Goal: Task Accomplishment & Management: Complete application form

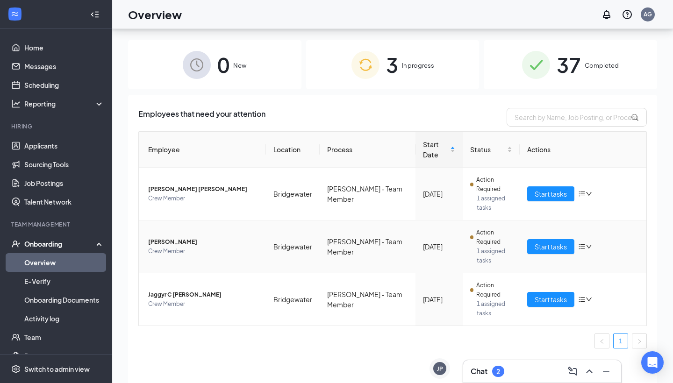
scroll to position [42, 0]
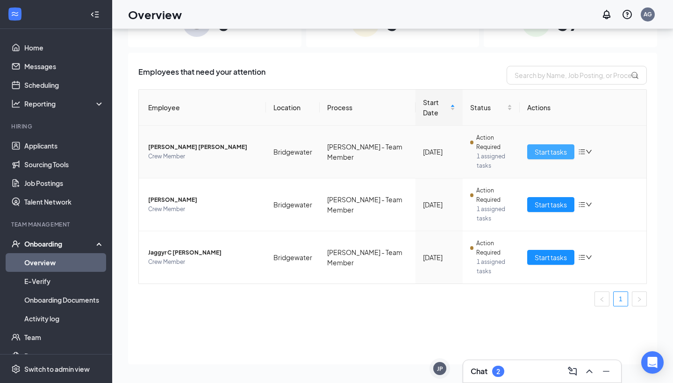
click at [541, 152] on span "Start tasks" at bounding box center [551, 152] width 32 height 10
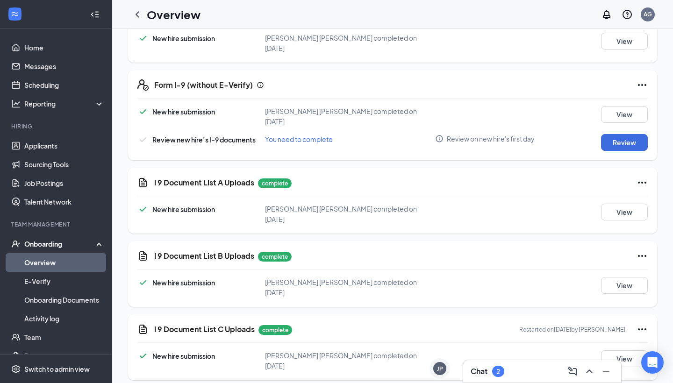
scroll to position [180, 0]
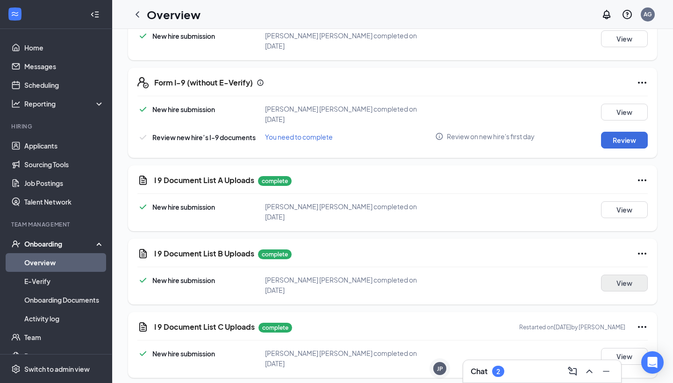
click at [622, 275] on button "View" at bounding box center [624, 283] width 47 height 17
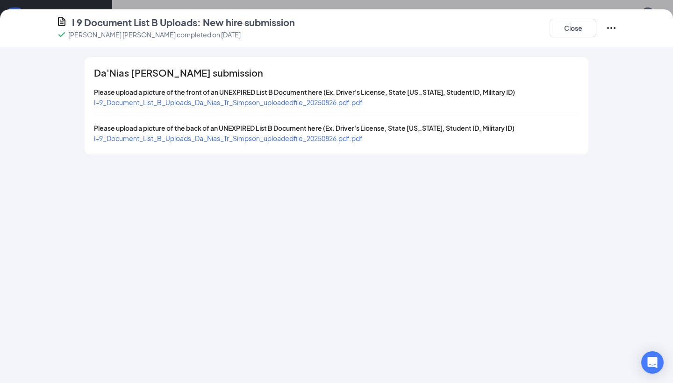
click at [363, 101] on span "I-9_Document_List_B_Uploads_Da_Nias_Tr_Simpson_uploadedfile_20250826.pdf.pdf" at bounding box center [228, 102] width 269 height 8
click at [579, 33] on button "Close" at bounding box center [573, 28] width 47 height 19
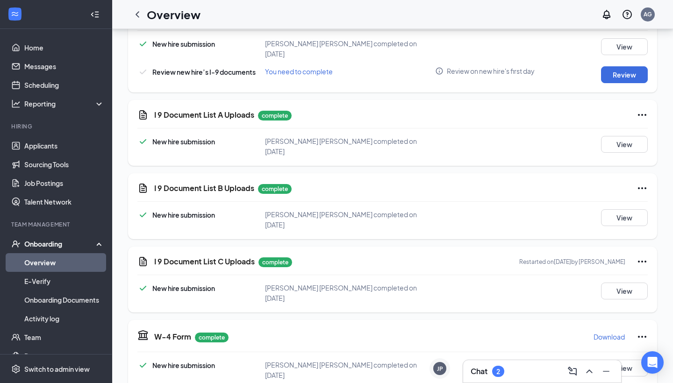
scroll to position [219, 0]
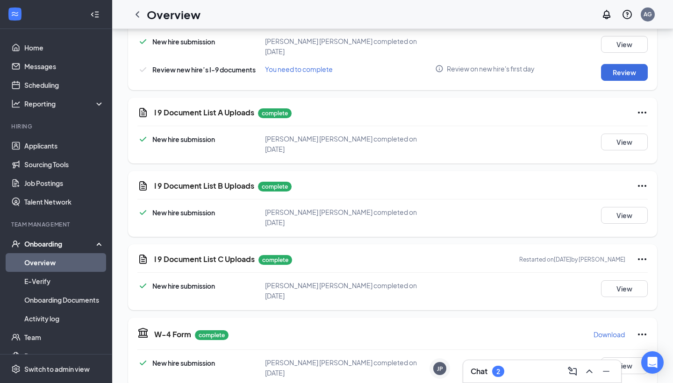
click at [619, 282] on div "I 9 Document List C Uploads complete Restarted on [DATE] by [PERSON_NAME] New h…" at bounding box center [392, 278] width 529 height 66
click at [618, 281] on button "View" at bounding box center [624, 289] width 47 height 17
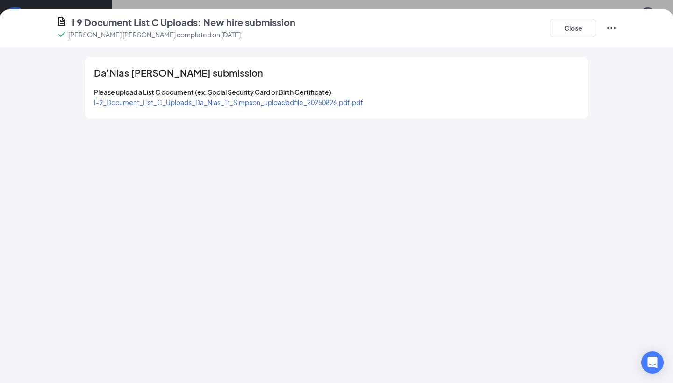
click at [354, 100] on span "I-9_Document_List_C_Uploads_Da_Nias_Tr_Simpson_uploadedfile_20250826.pdf.pdf" at bounding box center [228, 102] width 269 height 8
click at [580, 32] on button "Close" at bounding box center [573, 28] width 47 height 19
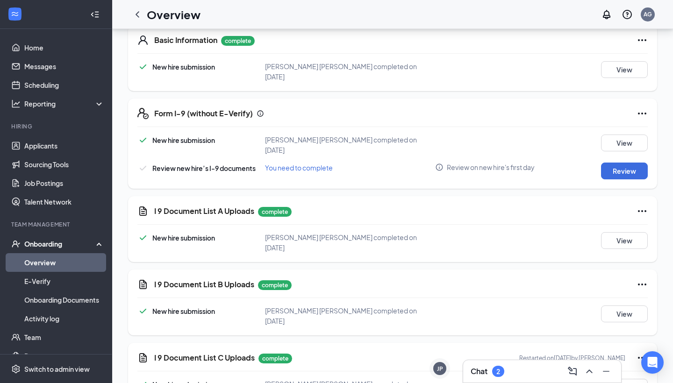
scroll to position [113, 0]
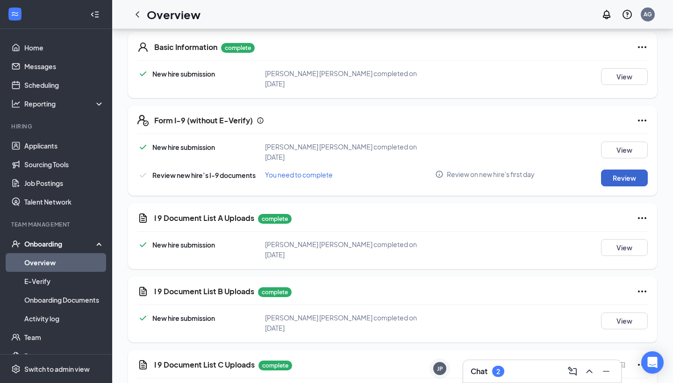
click at [618, 170] on button "Review" at bounding box center [624, 178] width 47 height 17
type input "[DATE]"
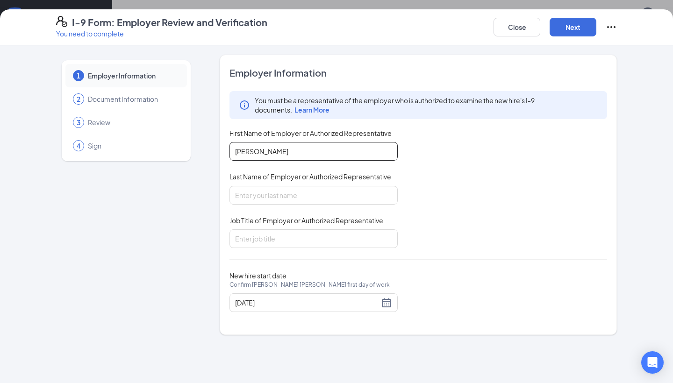
type input "[PERSON_NAME]"
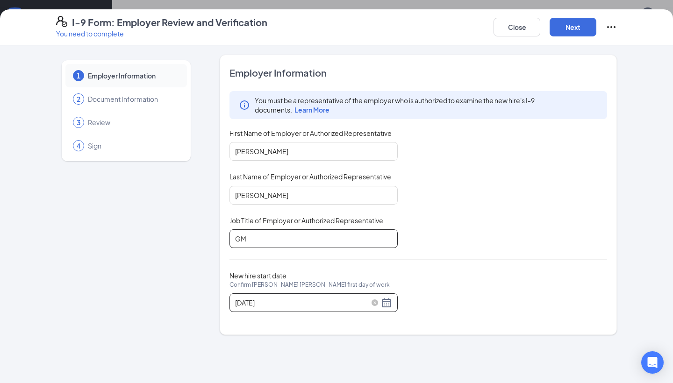
type input "GM"
click at [384, 305] on div "[DATE]" at bounding box center [313, 302] width 157 height 11
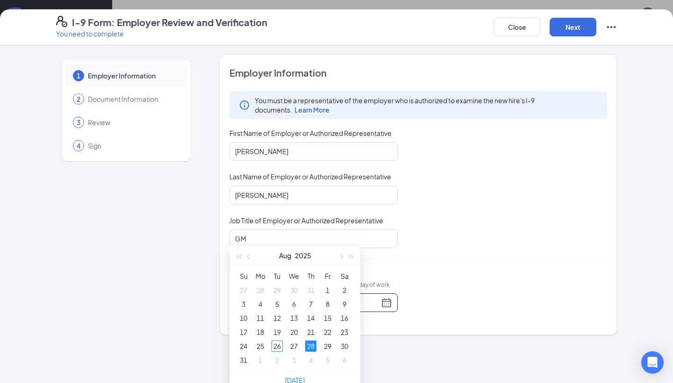
scroll to position [97, 0]
type input "[DATE]"
click at [331, 343] on div "29" at bounding box center [327, 345] width 11 height 11
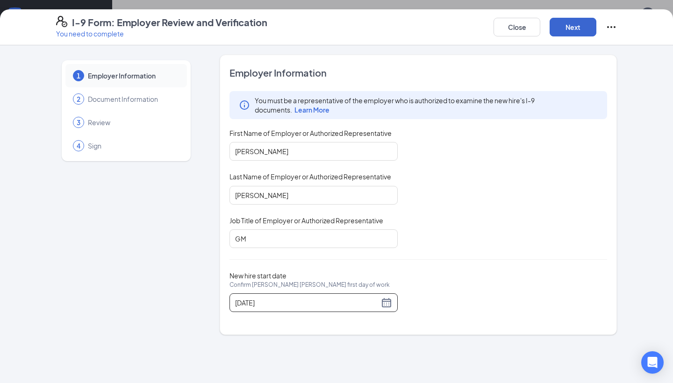
click at [587, 29] on button "Next" at bounding box center [573, 27] width 47 height 19
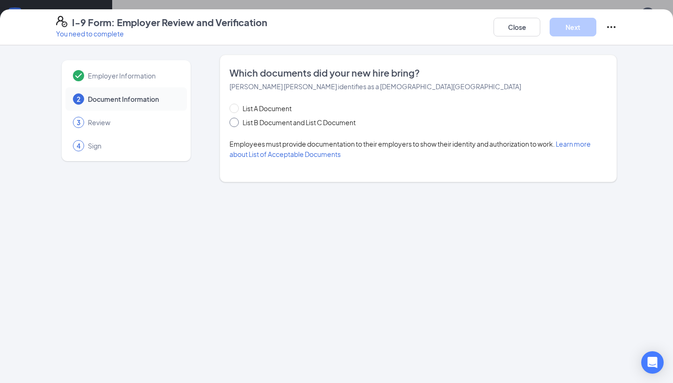
click at [301, 127] on span "List B Document and List C Document" at bounding box center [299, 122] width 121 height 10
click at [236, 124] on input "List B Document and List C Document" at bounding box center [233, 121] width 7 height 7
radio input "true"
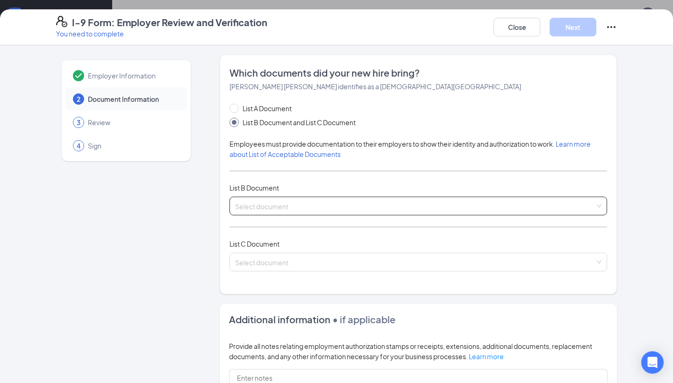
click at [274, 211] on span at bounding box center [415, 206] width 360 height 18
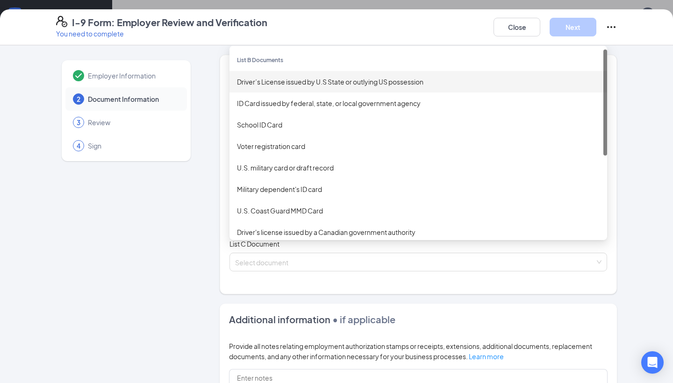
click at [336, 86] on div "Driver’s License issued by U.S State or outlying US possession" at bounding box center [418, 82] width 363 height 10
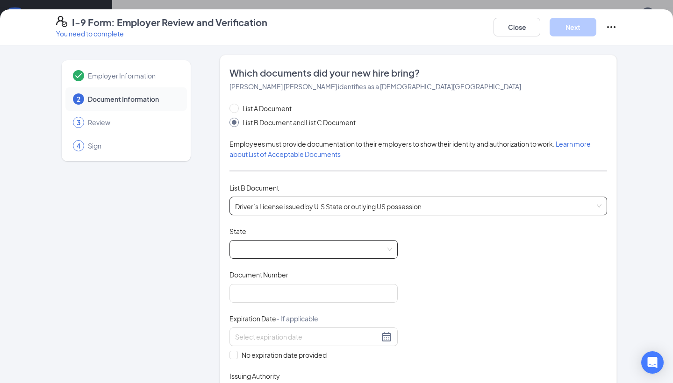
click at [274, 243] on span at bounding box center [313, 250] width 157 height 18
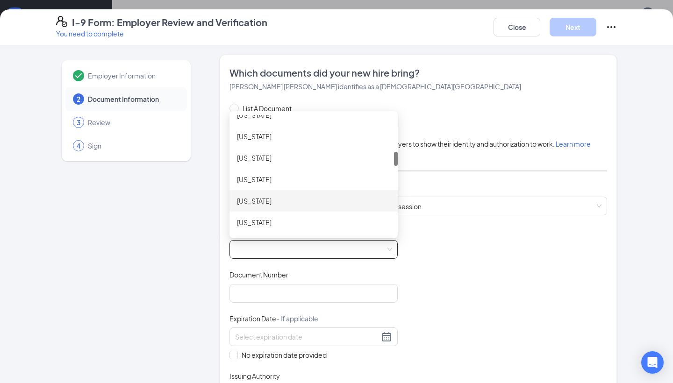
scroll to position [311, 0]
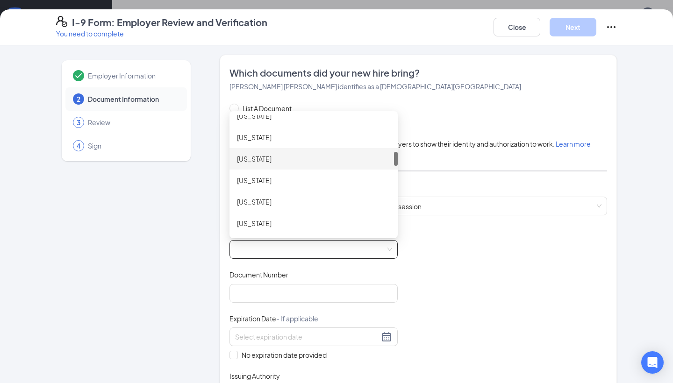
click at [289, 165] on div "[US_STATE]" at bounding box center [314, 159] width 168 height 22
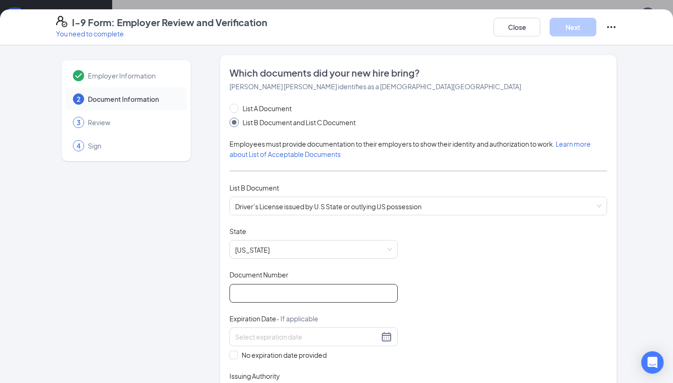
click at [274, 295] on input "Document Number" at bounding box center [314, 293] width 168 height 19
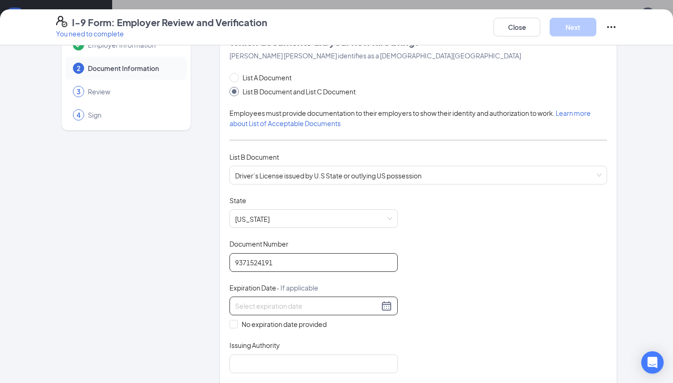
type input "9371524191"
click at [280, 298] on div at bounding box center [314, 306] width 168 height 19
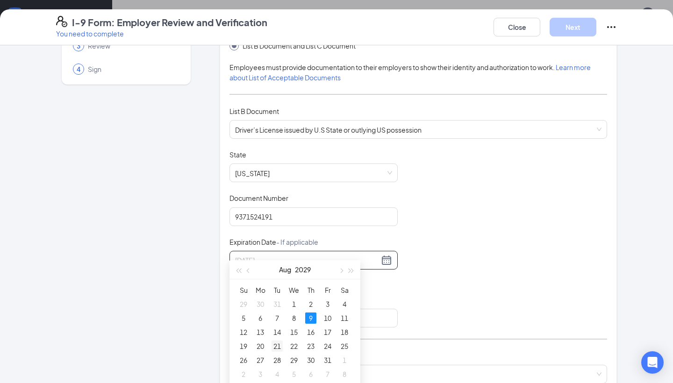
scroll to position [154, 0]
type input "[DATE]"
click at [314, 321] on div "9" at bounding box center [310, 317] width 11 height 11
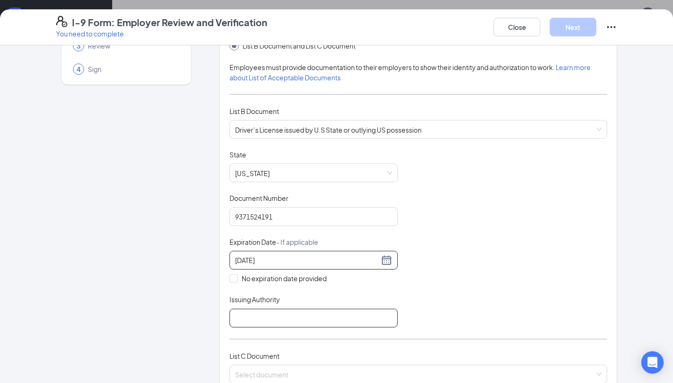
click at [313, 318] on input "Issuing Authority" at bounding box center [314, 318] width 168 height 19
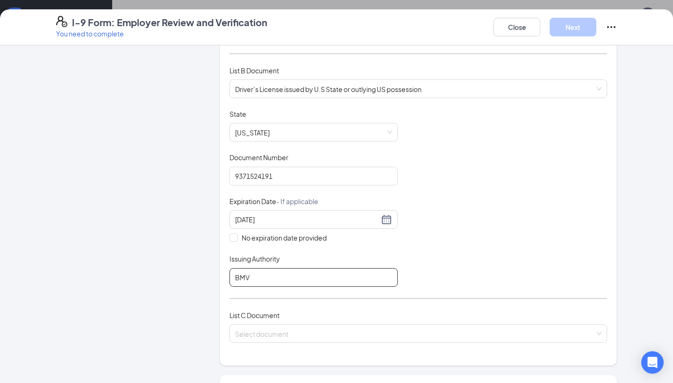
scroll to position [118, 0]
type input "BMV"
click at [326, 343] on div "List C Document Select document" at bounding box center [419, 332] width 378 height 44
click at [277, 330] on input "search" at bounding box center [415, 332] width 360 height 14
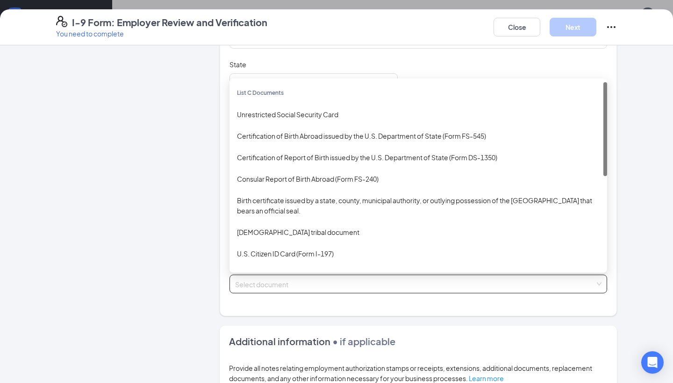
scroll to position [167, 0]
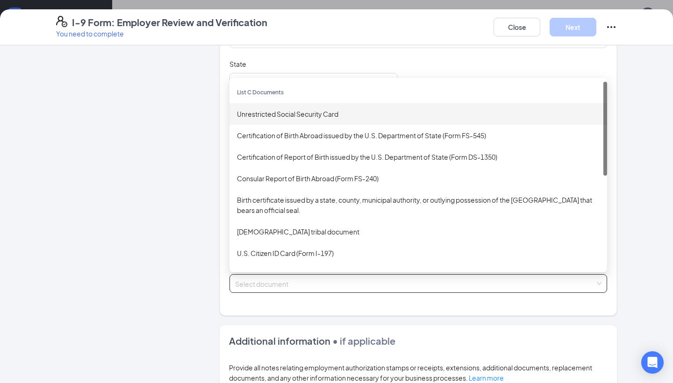
click at [326, 116] on div "Unrestricted Social Security Card" at bounding box center [418, 114] width 363 height 10
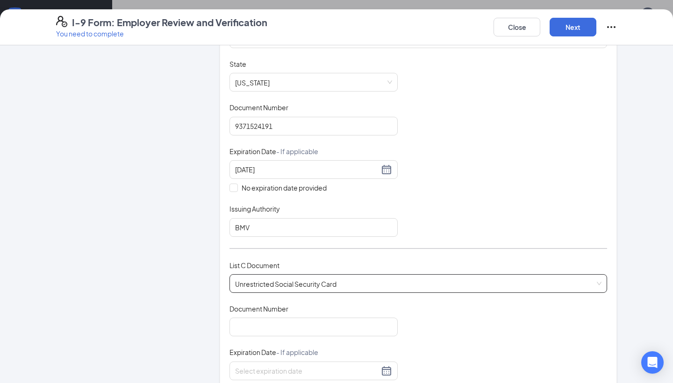
scroll to position [185, 0]
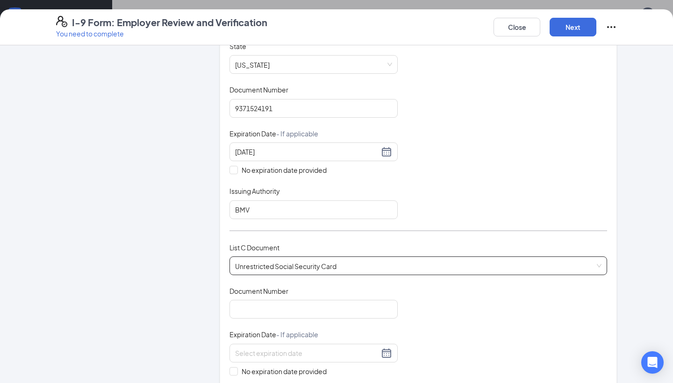
click at [270, 293] on span "Document Number" at bounding box center [259, 291] width 59 height 9
click at [270, 300] on input "Document Number" at bounding box center [314, 309] width 168 height 19
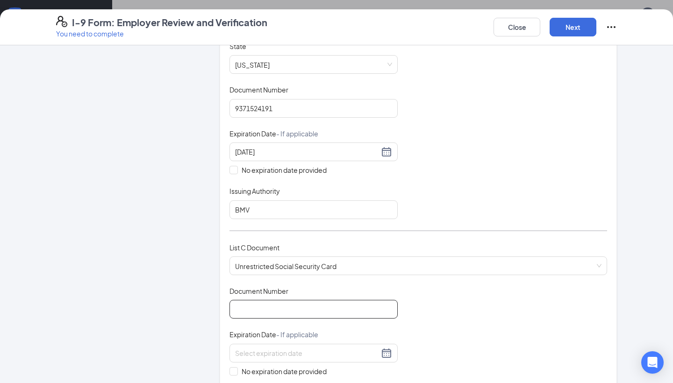
click at [268, 307] on input "Document Number" at bounding box center [314, 309] width 168 height 19
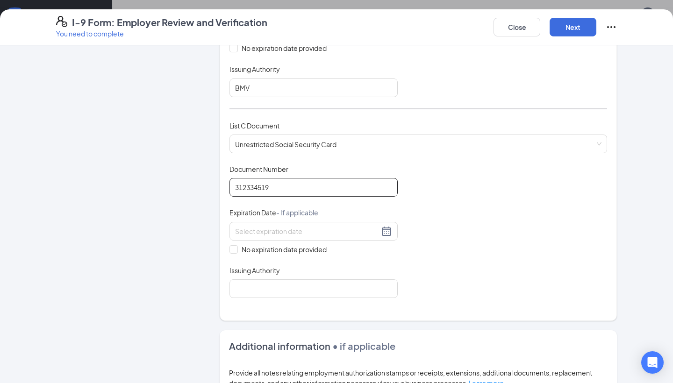
type input "312334519"
click at [304, 255] on div "Document Title Unrestricted Social Security Card Document Number 312334519 Expi…" at bounding box center [419, 231] width 378 height 134
click at [304, 252] on div "Document Title Unrestricted Social Security Card Document Number 312334519 Expi…" at bounding box center [419, 231] width 378 height 134
click at [304, 250] on span "No expiration date provided" at bounding box center [284, 249] width 93 height 10
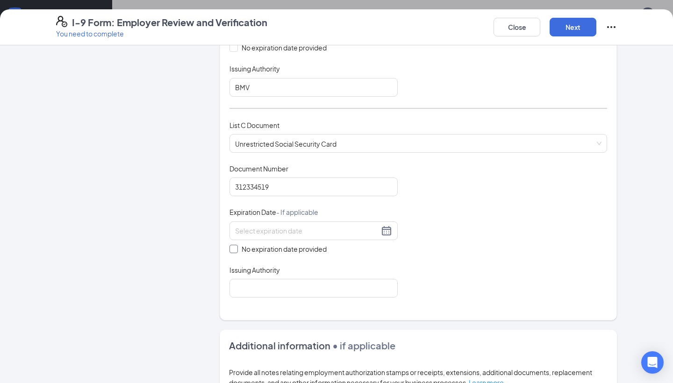
click at [236, 250] on input "No expiration date provided" at bounding box center [233, 248] width 7 height 7
checkbox input "true"
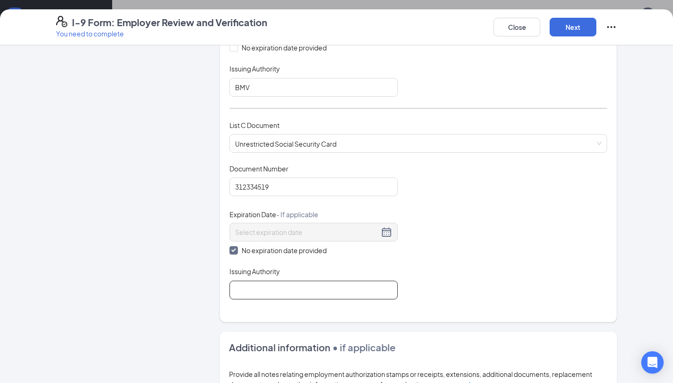
click at [294, 288] on input "Issuing Authority" at bounding box center [314, 290] width 168 height 19
type input "SSA"
click at [584, 34] on button "Next" at bounding box center [573, 27] width 47 height 19
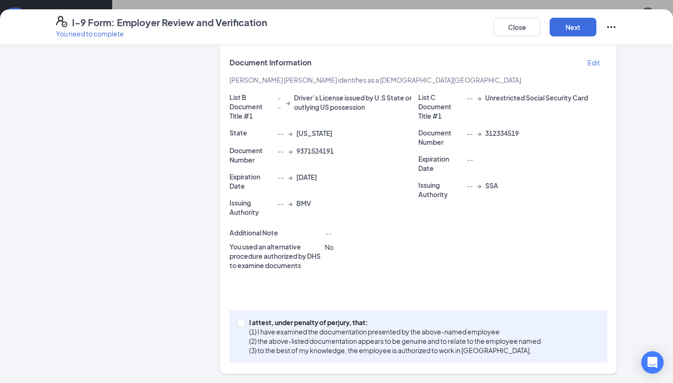
scroll to position [161, 0]
click at [318, 323] on p "I attest, under penalty of perjury, that:" at bounding box center [395, 322] width 292 height 9
click at [244, 323] on input "I attest, under penalty of [PERSON_NAME], that: (1) I have examined the documen…" at bounding box center [240, 322] width 7 height 7
checkbox input "true"
click at [582, 27] on button "Next" at bounding box center [573, 27] width 47 height 19
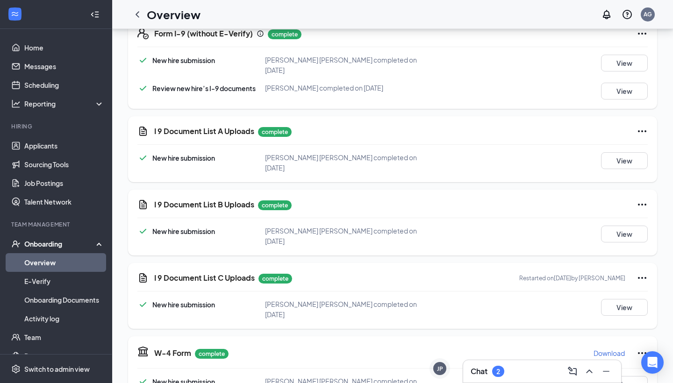
scroll to position [57, 0]
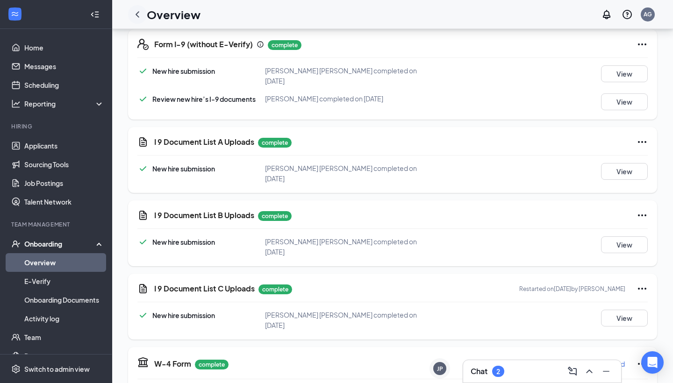
click at [137, 11] on icon "ChevronLeft" at bounding box center [137, 14] width 11 height 11
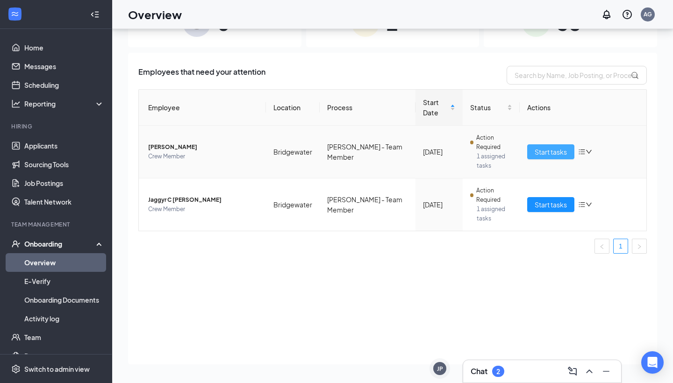
click at [554, 148] on span "Start tasks" at bounding box center [551, 152] width 32 height 10
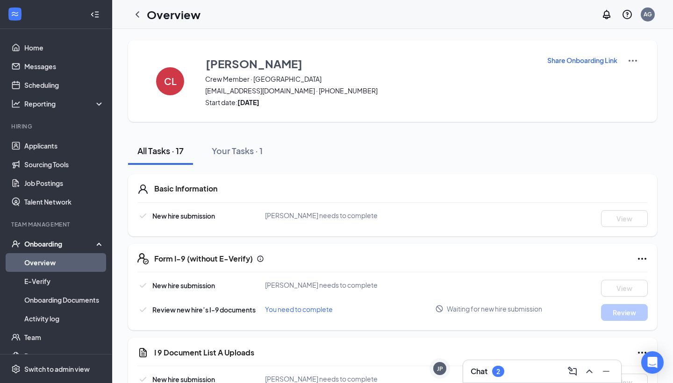
click at [492, 374] on div "Chat 2" at bounding box center [488, 371] width 34 height 11
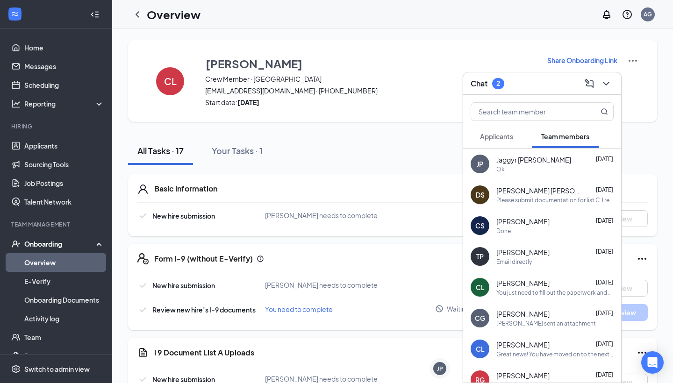
click at [513, 132] on div "Applicants" at bounding box center [496, 136] width 33 height 9
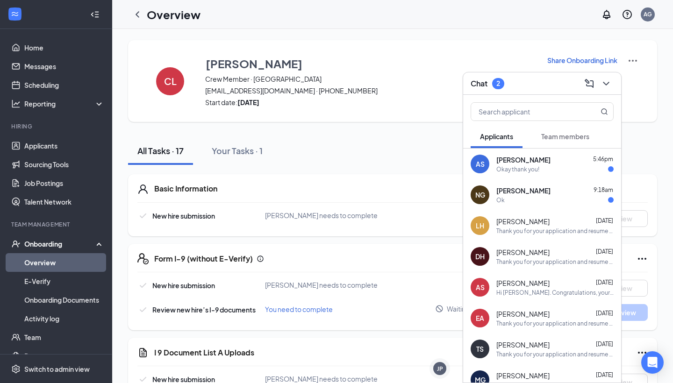
click at [517, 196] on div "Ok" at bounding box center [555, 200] width 117 height 8
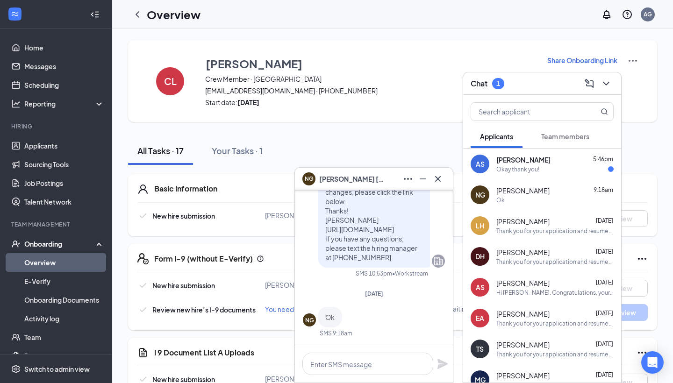
click at [525, 163] on span "[PERSON_NAME]" at bounding box center [524, 159] width 54 height 9
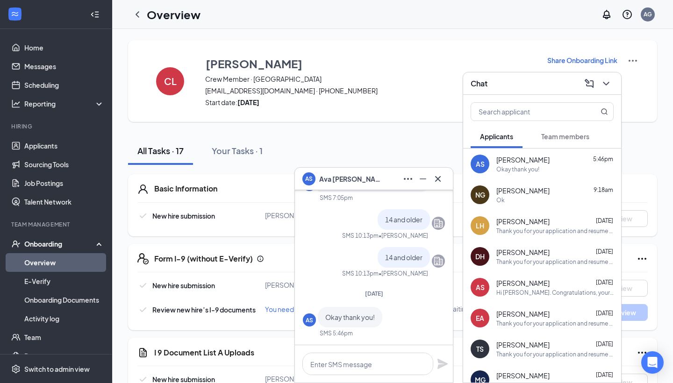
click at [556, 80] on div "Chat" at bounding box center [542, 83] width 143 height 14
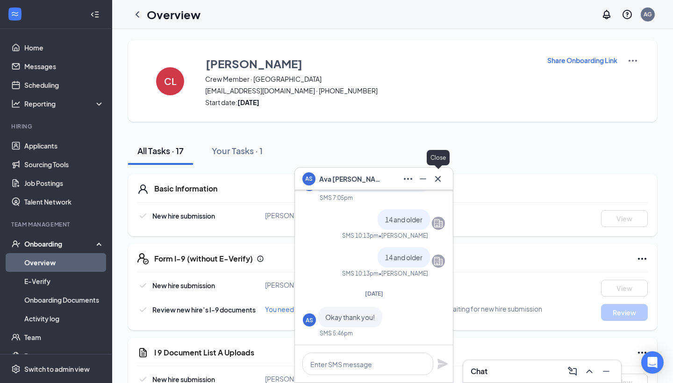
click at [443, 177] on icon "Cross" at bounding box center [438, 178] width 11 height 11
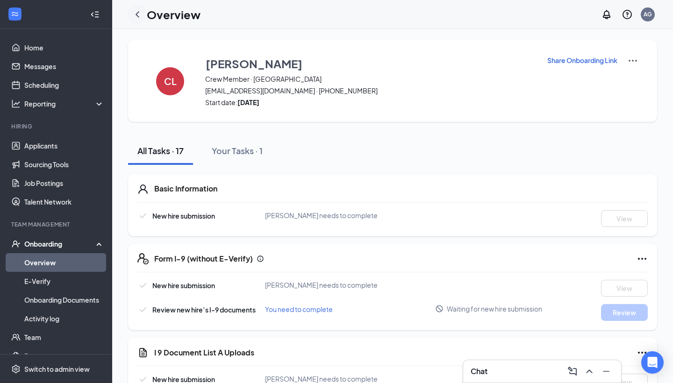
click at [137, 11] on icon "ChevronLeft" at bounding box center [137, 14] width 11 height 11
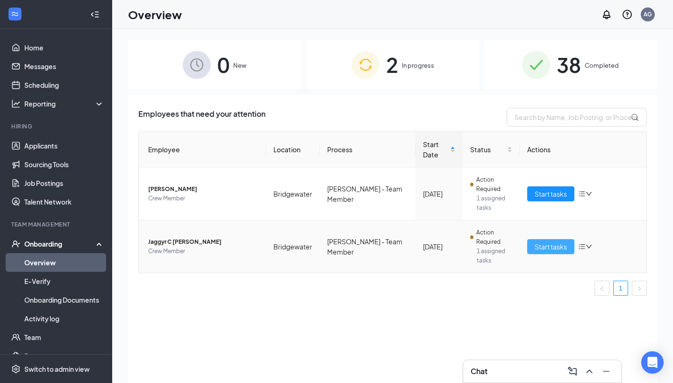
click at [545, 244] on span "Start tasks" at bounding box center [551, 247] width 32 height 10
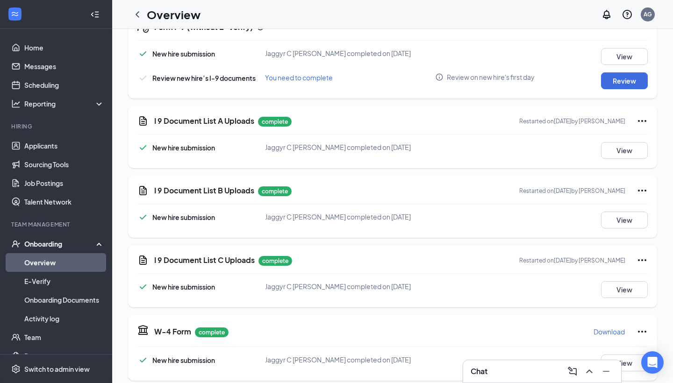
scroll to position [4, 0]
click at [622, 226] on button "View" at bounding box center [624, 219] width 47 height 17
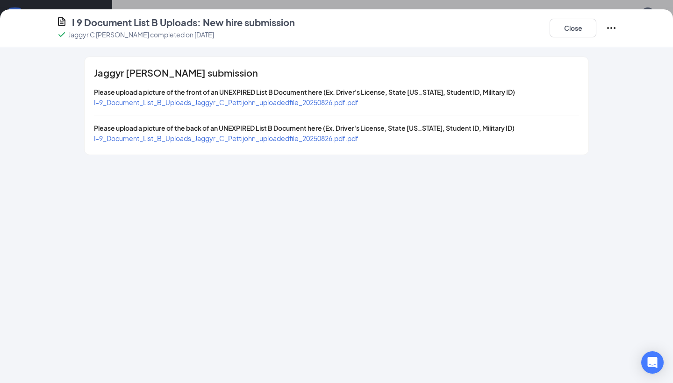
click at [347, 103] on span "I-9_Document_List_B_Uploads_Jaggyr_C_Pettijohn_uploadedfile_20250826.pdf.pdf" at bounding box center [226, 102] width 265 height 8
click at [579, 24] on button "Close" at bounding box center [573, 28] width 47 height 19
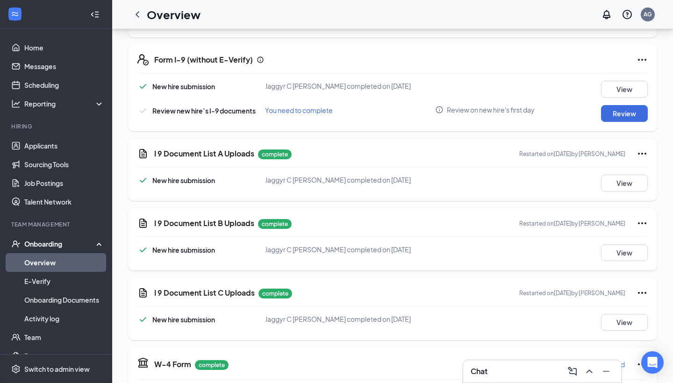
scroll to position [171, 0]
click at [613, 323] on button "View" at bounding box center [624, 322] width 47 height 17
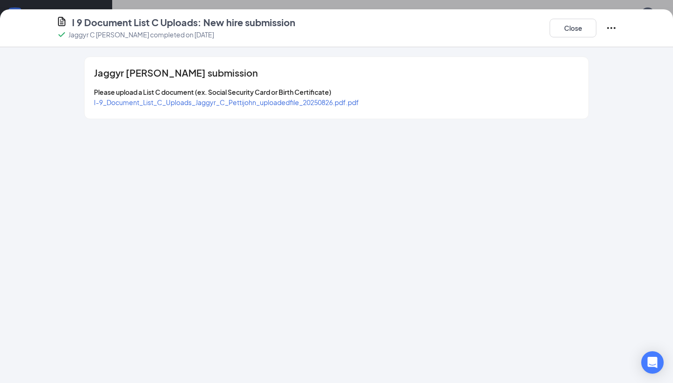
click at [323, 106] on span "I-9_Document_List_C_Uploads_Jaggyr_C_Pettijohn_uploadedfile_20250826.pdf.pdf" at bounding box center [226, 102] width 265 height 8
click at [570, 30] on button "Close" at bounding box center [573, 28] width 47 height 19
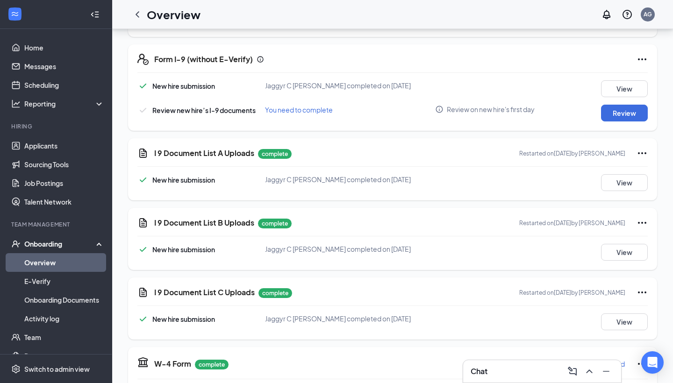
scroll to position [136, 0]
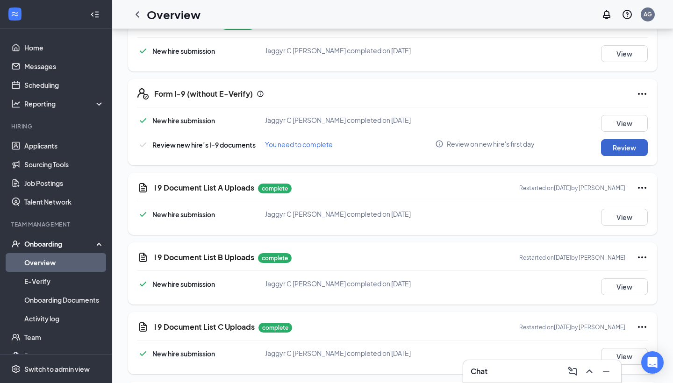
click at [621, 145] on button "Review" at bounding box center [624, 147] width 47 height 17
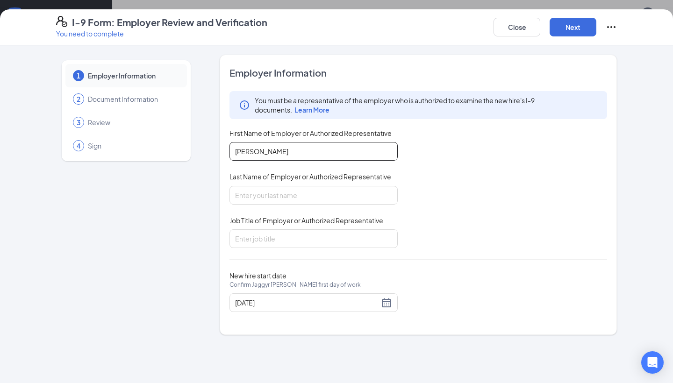
type input "[PERSON_NAME]"
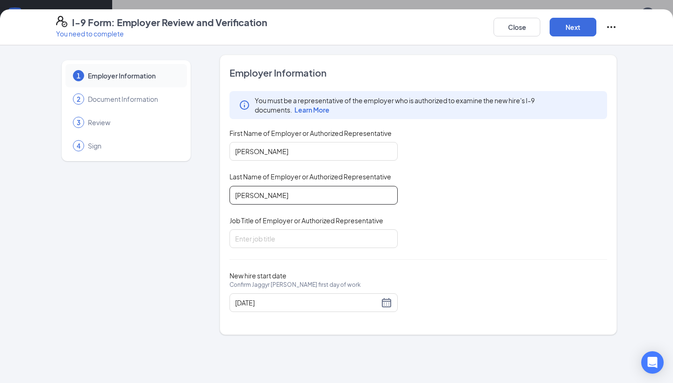
type input "[PERSON_NAME]"
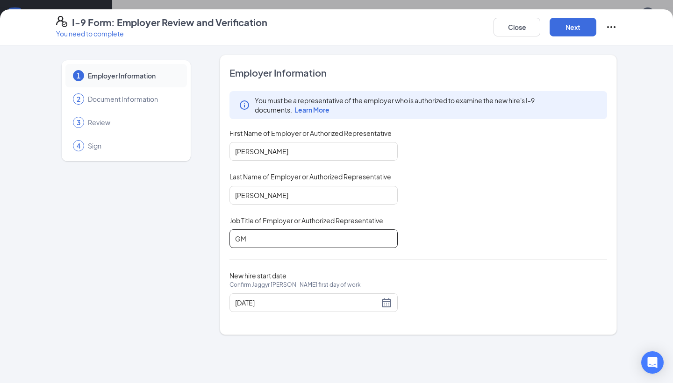
type input "GM"
click at [578, 14] on div "I-9 Form: Employer Review and Verification You need to complete Close Next" at bounding box center [336, 27] width 673 height 36
click at [577, 30] on button "Next" at bounding box center [573, 27] width 47 height 19
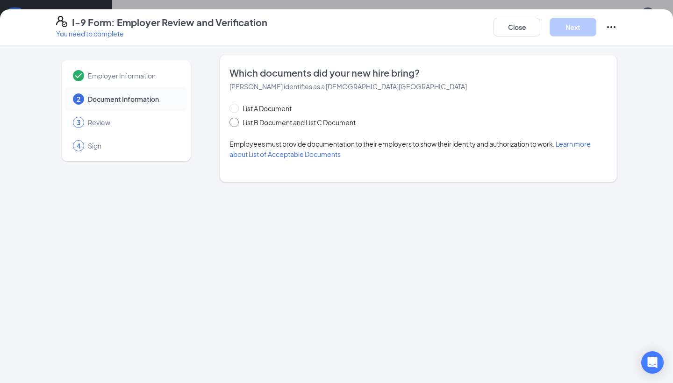
click at [350, 122] on span "List B Document and List C Document" at bounding box center [299, 122] width 121 height 10
click at [236, 122] on input "List B Document and List C Document" at bounding box center [233, 121] width 7 height 7
radio input "true"
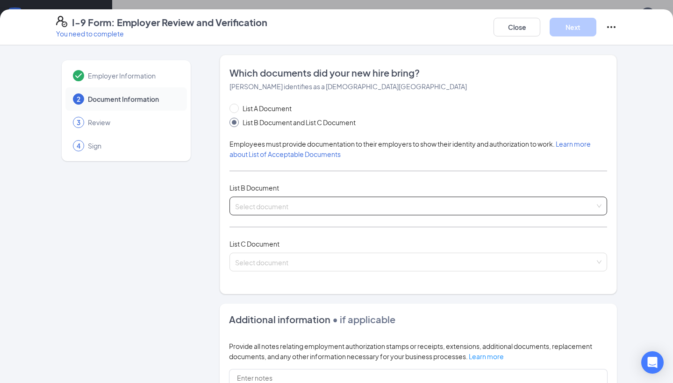
click at [318, 212] on span at bounding box center [415, 206] width 360 height 18
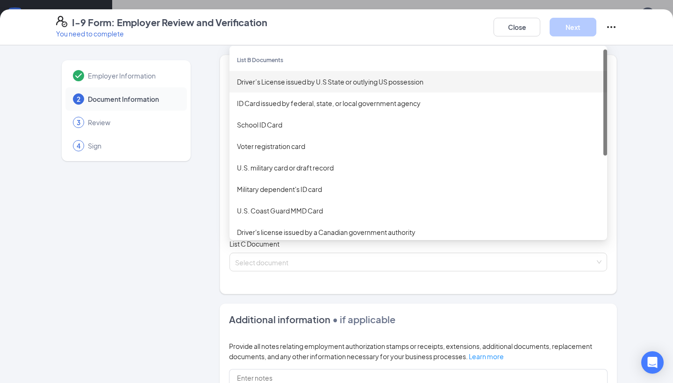
click at [333, 84] on div "Driver’s License issued by U.S State or outlying US possession" at bounding box center [418, 82] width 363 height 10
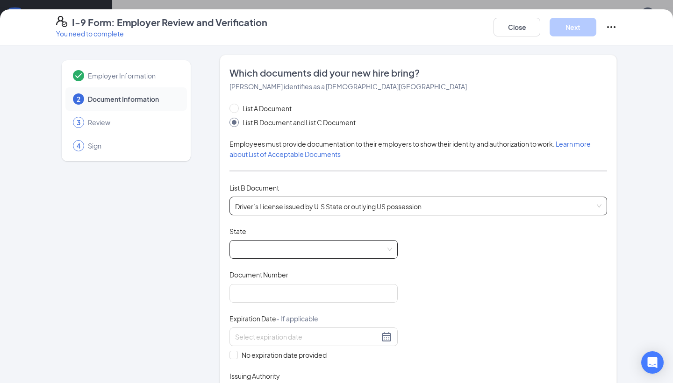
click at [330, 250] on span at bounding box center [313, 250] width 157 height 18
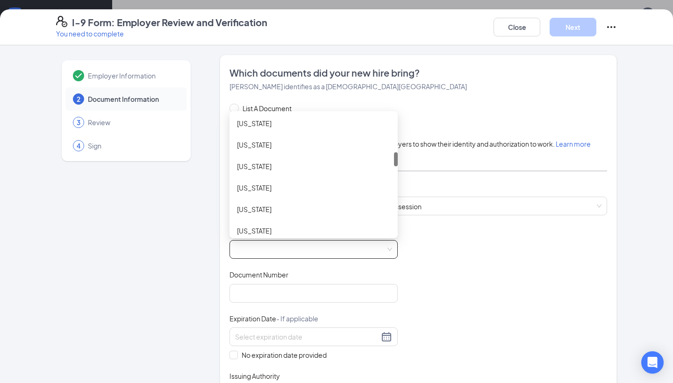
scroll to position [300, 0]
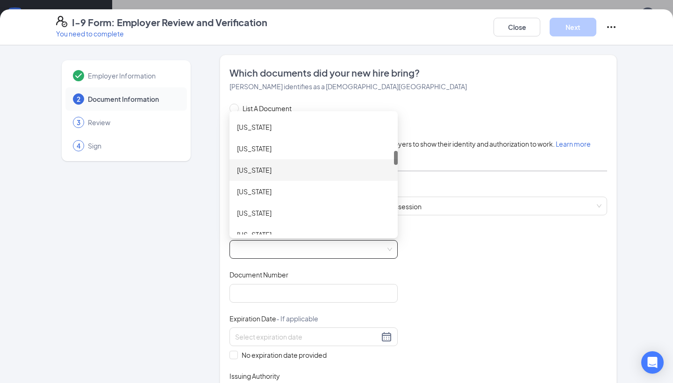
click at [313, 165] on div "[US_STATE]" at bounding box center [313, 170] width 153 height 10
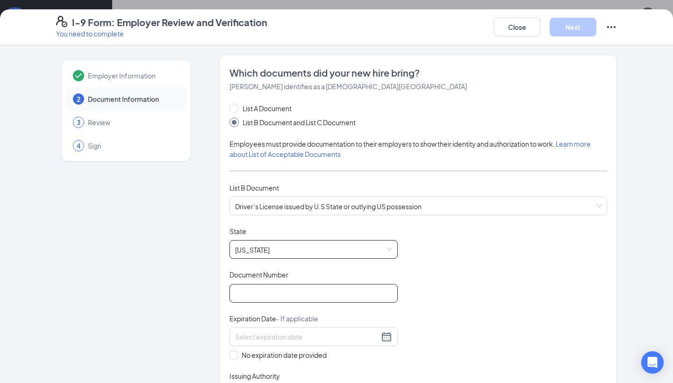
click at [269, 301] on input "Document Number" at bounding box center [314, 293] width 168 height 19
type input "9371597813"
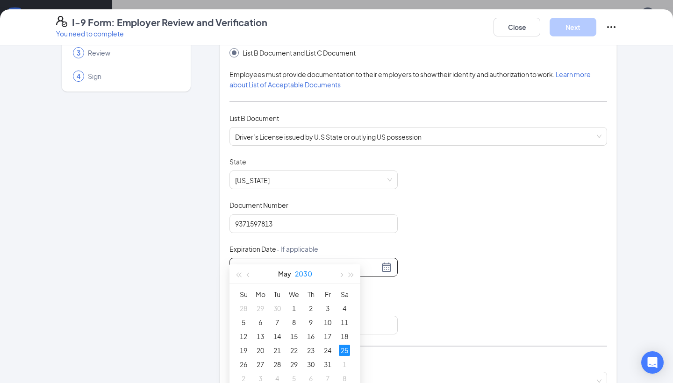
scroll to position [112, 0]
type input "[DATE]"
click at [342, 352] on div "25" at bounding box center [344, 350] width 11 height 11
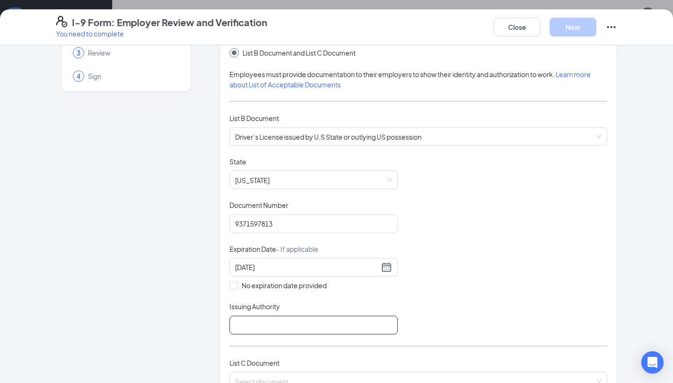
click at [296, 321] on input "Issuing Authority" at bounding box center [314, 325] width 168 height 19
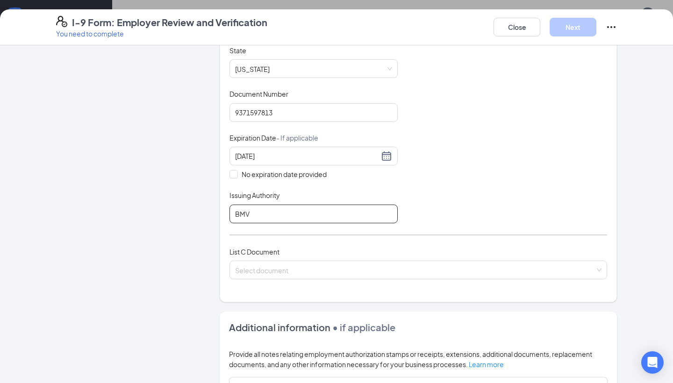
scroll to position [191, 0]
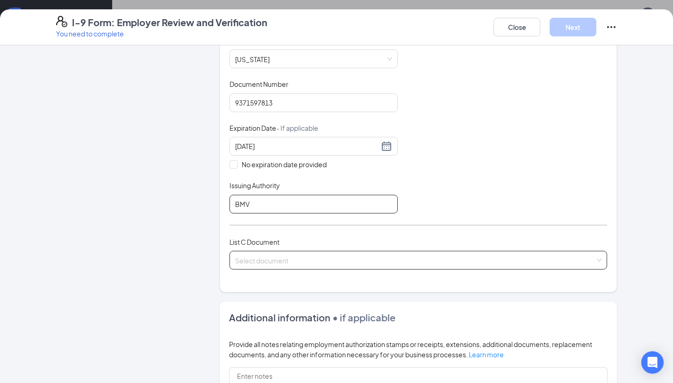
type input "BMV"
click at [322, 254] on input "search" at bounding box center [415, 259] width 360 height 14
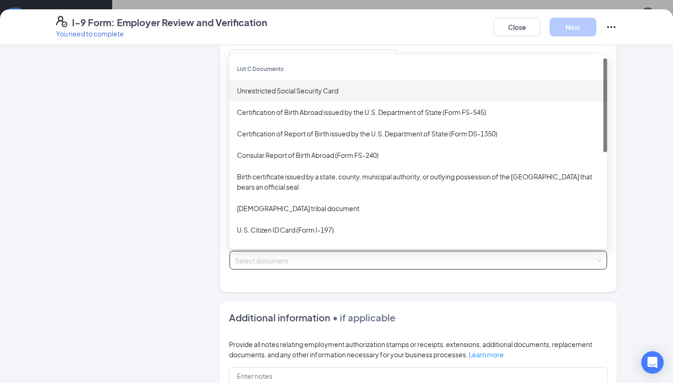
click at [350, 88] on div "Unrestricted Social Security Card" at bounding box center [418, 91] width 363 height 10
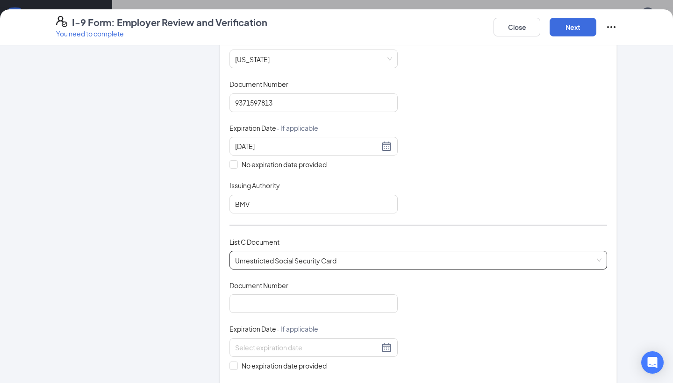
click at [290, 311] on div "Document Title Unrestricted Social Security Card Document Number Expiration Dat…" at bounding box center [419, 348] width 378 height 134
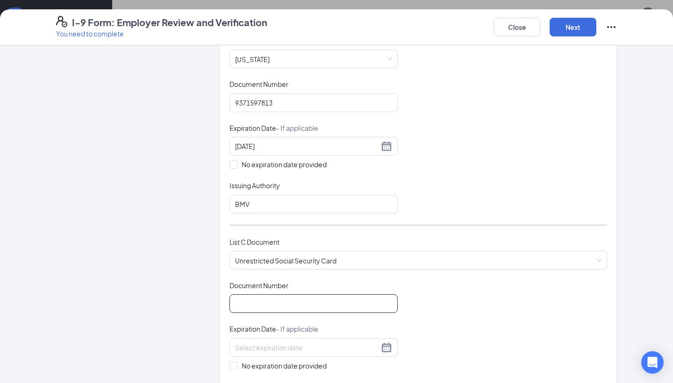
click at [290, 310] on input "Document Number" at bounding box center [314, 304] width 168 height 19
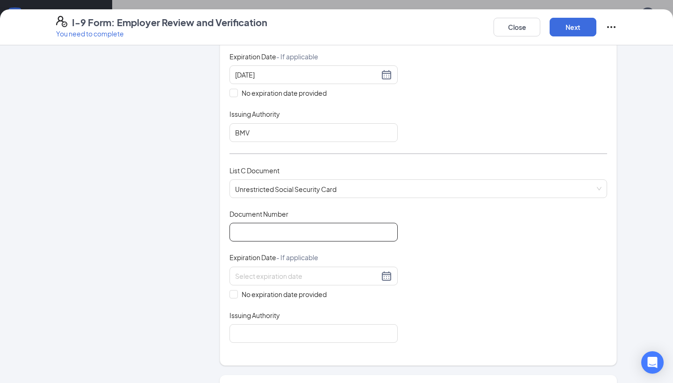
scroll to position [265, 0]
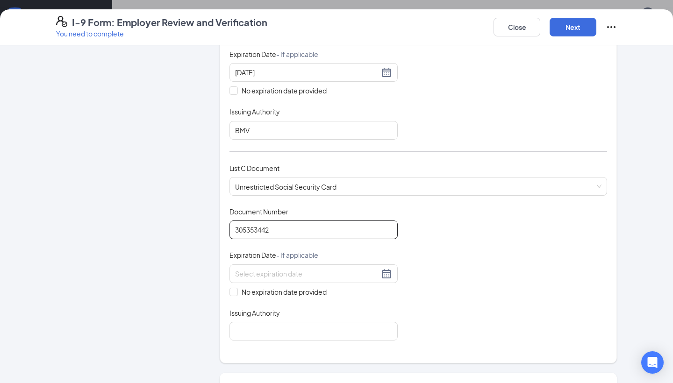
type input "305353442"
click at [274, 283] on div "No expiration date provided" at bounding box center [314, 281] width 168 height 33
click at [272, 294] on span "No expiration date provided" at bounding box center [284, 292] width 93 height 10
click at [236, 294] on input "No expiration date provided" at bounding box center [233, 291] width 7 height 7
checkbox input "true"
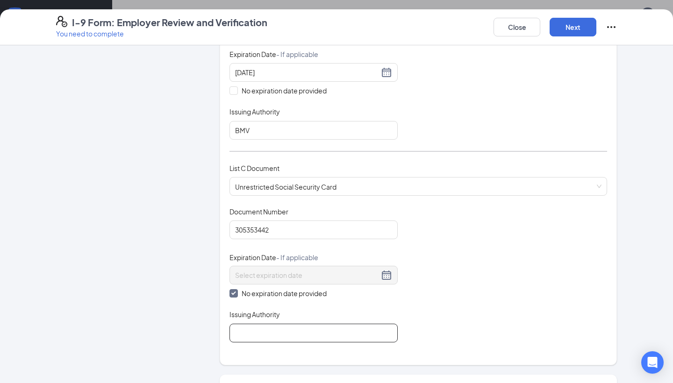
click at [263, 324] on input "Issuing Authority" at bounding box center [314, 333] width 168 height 19
type input "SSA"
click at [586, 25] on button "Next" at bounding box center [573, 27] width 47 height 19
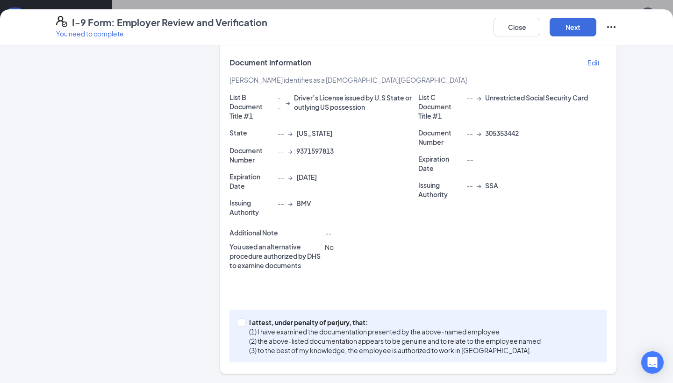
scroll to position [133, 0]
click at [268, 331] on p "(1) I have examined the documentation presented by the above-named employee" at bounding box center [395, 331] width 292 height 9
click at [244, 325] on input "I attest, under penalty of [PERSON_NAME], that: (1) I have examined the documen…" at bounding box center [240, 322] width 7 height 7
checkbox input "true"
click at [566, 36] on button "Next" at bounding box center [573, 27] width 47 height 19
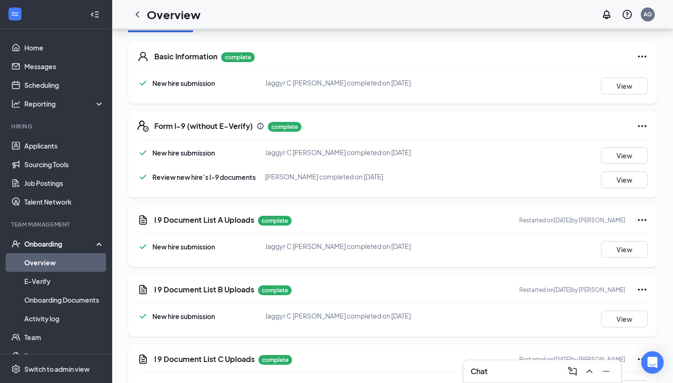
scroll to position [0, 0]
click at [141, 17] on icon "ChevronLeft" at bounding box center [137, 14] width 11 height 11
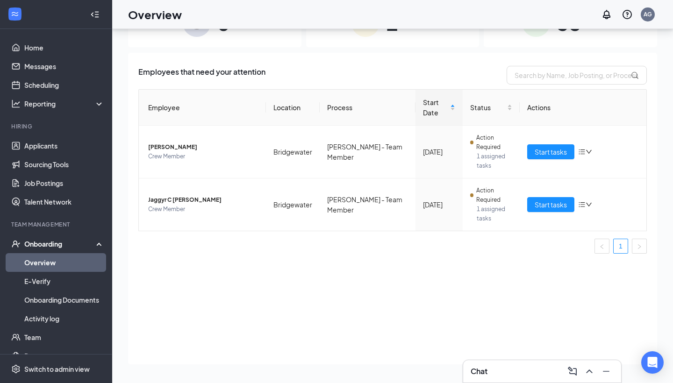
scroll to position [42, 0]
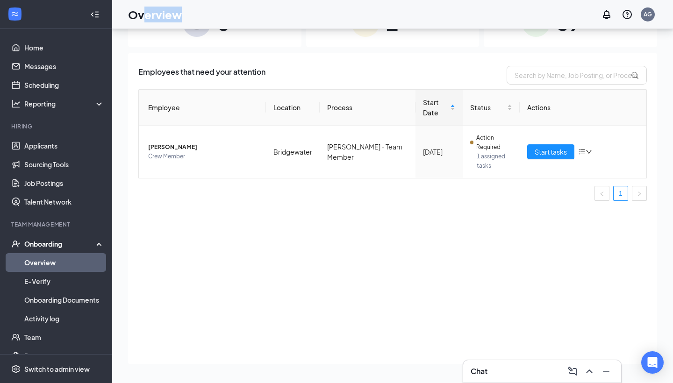
drag, startPoint x: 141, startPoint y: 17, endPoint x: 55, endPoint y: -23, distance: 95.2
click at [55, 0] on html "Home Messages Scheduling Reporting Hiring Applicants Sourcing Tools Job Posting…" at bounding box center [336, 149] width 673 height 383
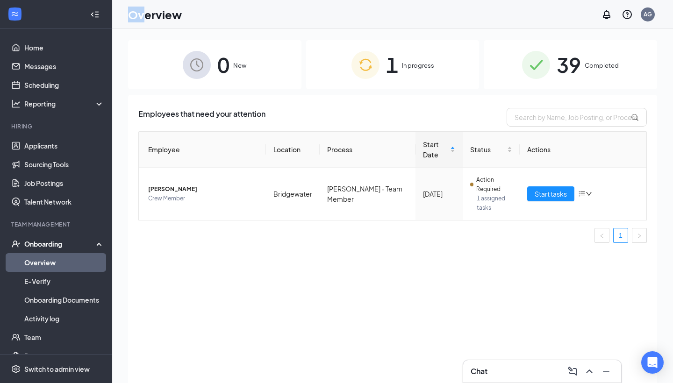
scroll to position [0, 0]
click at [52, 148] on link "Applicants" at bounding box center [64, 146] width 80 height 19
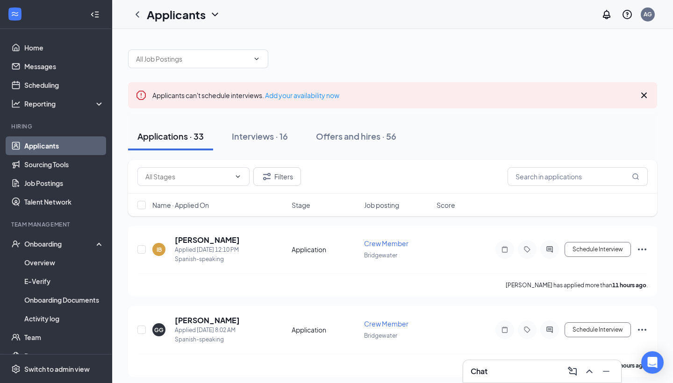
click at [492, 369] on div "Chat" at bounding box center [542, 371] width 143 height 15
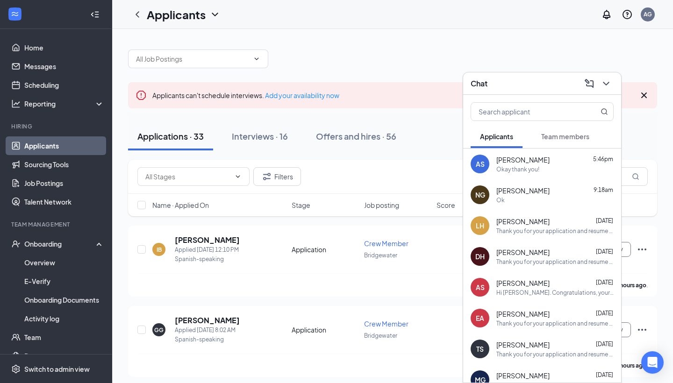
click at [548, 133] on span "Team members" at bounding box center [566, 136] width 48 height 8
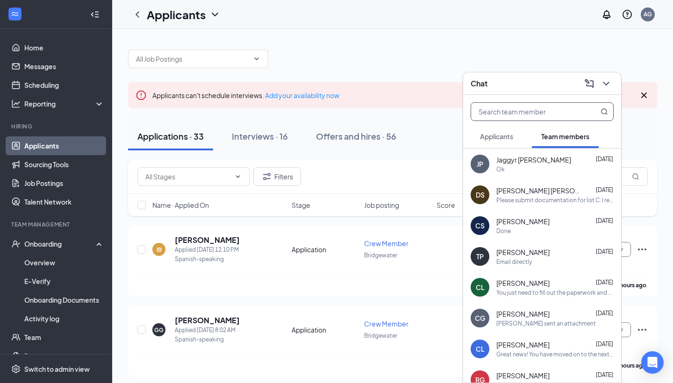
click at [551, 109] on input "text" at bounding box center [526, 112] width 111 height 18
click at [524, 276] on div "[PERSON_NAME] [DATE] You just need to fill out the paperwork and we are startin…" at bounding box center [542, 287] width 158 height 31
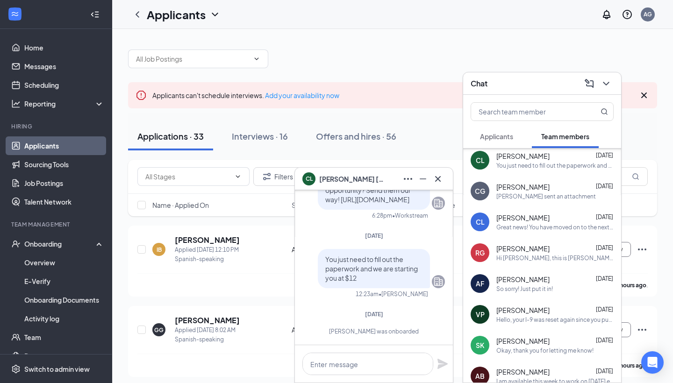
scroll to position [92, 0]
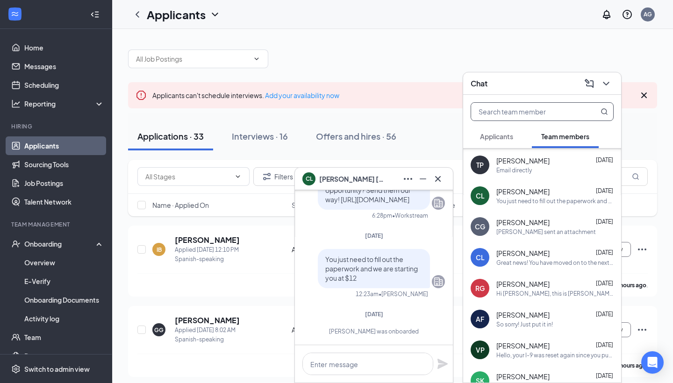
click at [499, 118] on input "text" at bounding box center [526, 112] width 111 height 18
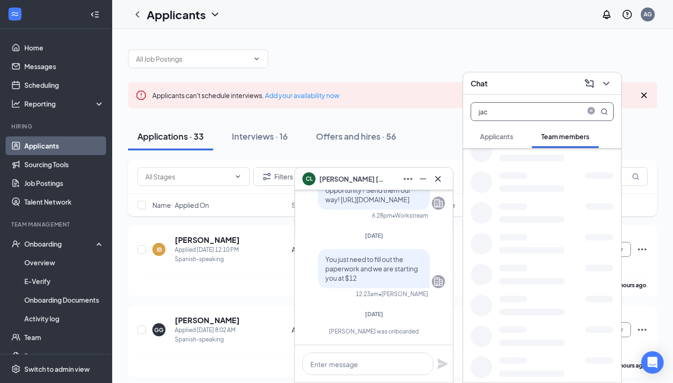
scroll to position [0, 0]
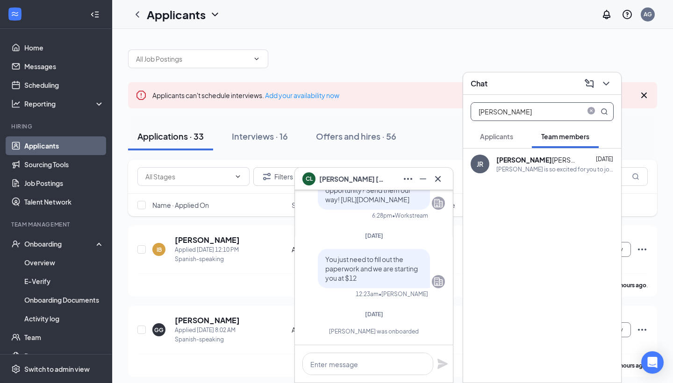
type input "[PERSON_NAME]"
click at [503, 159] on b "[PERSON_NAME]" at bounding box center [525, 160] width 56 height 8
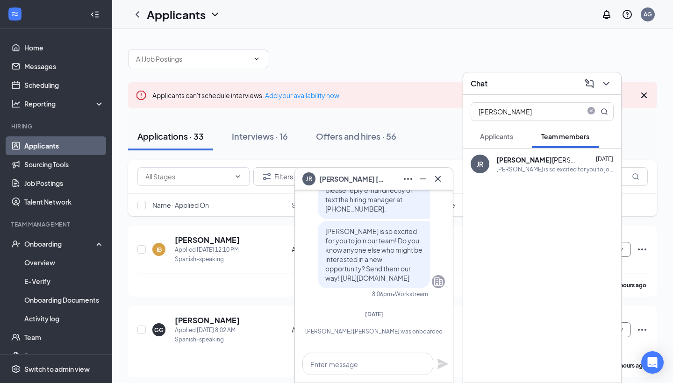
click at [349, 179] on span "[PERSON_NAME] [PERSON_NAME]" at bounding box center [351, 179] width 65 height 10
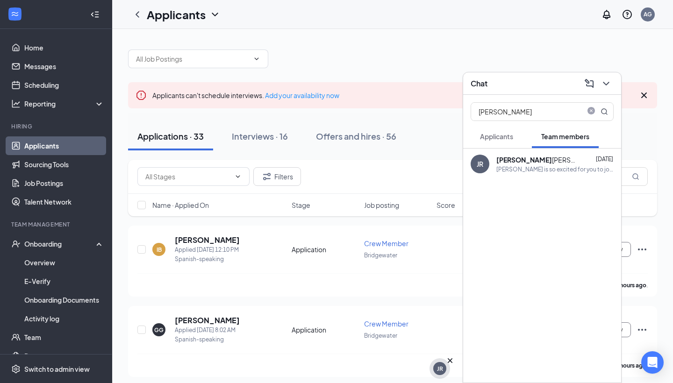
click at [438, 368] on div "JR" at bounding box center [440, 369] width 6 height 8
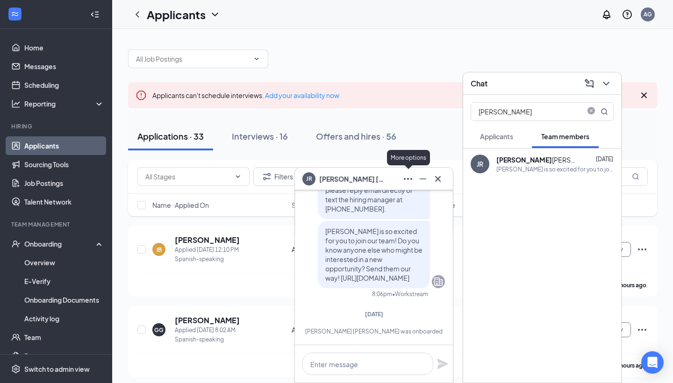
click at [412, 176] on icon "Ellipses" at bounding box center [408, 178] width 11 height 11
click at [419, 203] on link "View employee profile" at bounding box center [470, 203] width 125 height 9
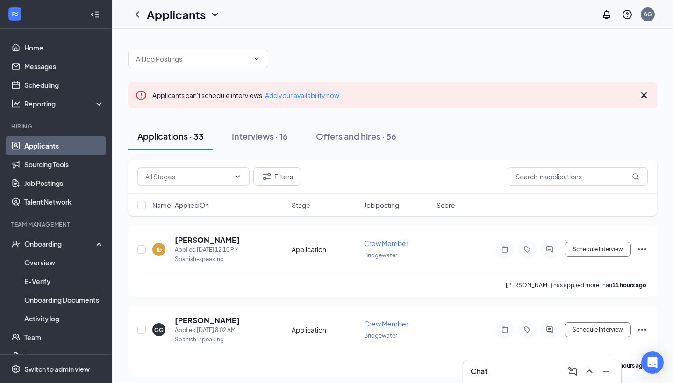
click at [292, 2] on div "Applicants AG" at bounding box center [392, 14] width 561 height 29
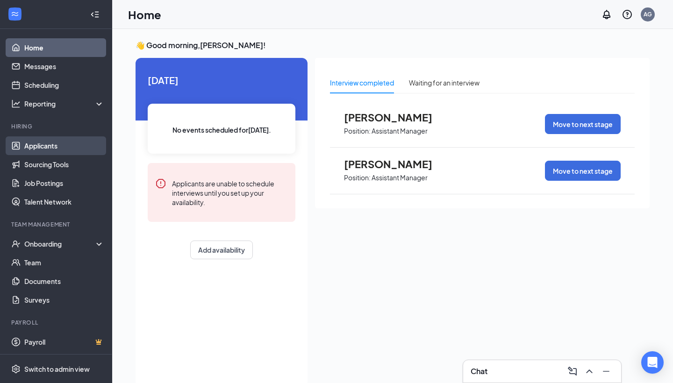
click at [54, 150] on link "Applicants" at bounding box center [64, 146] width 80 height 19
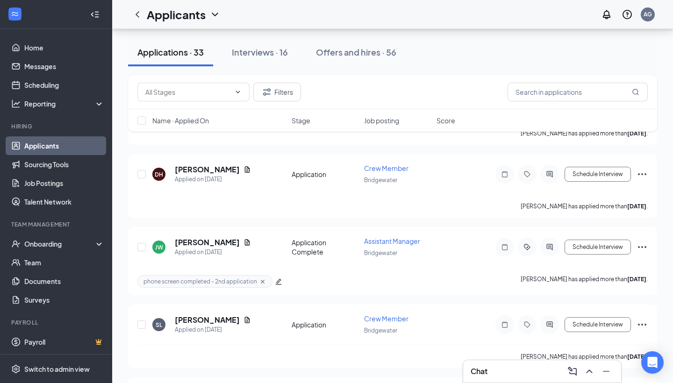
scroll to position [975, 0]
